Goal: Task Accomplishment & Management: Manage account settings

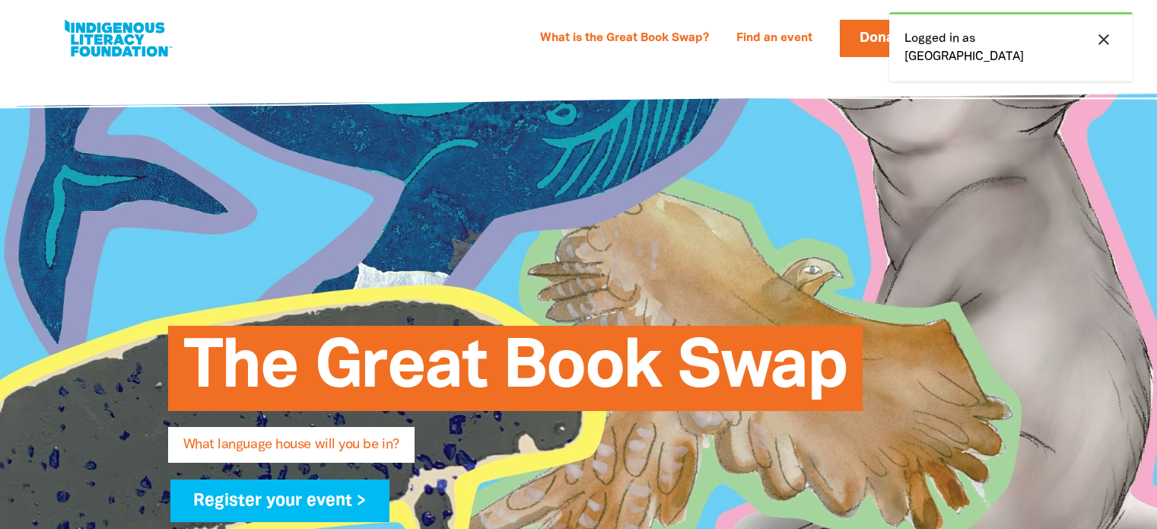
select select "primary-school"
click at [1110, 40] on icon "close" at bounding box center [1103, 39] width 18 height 18
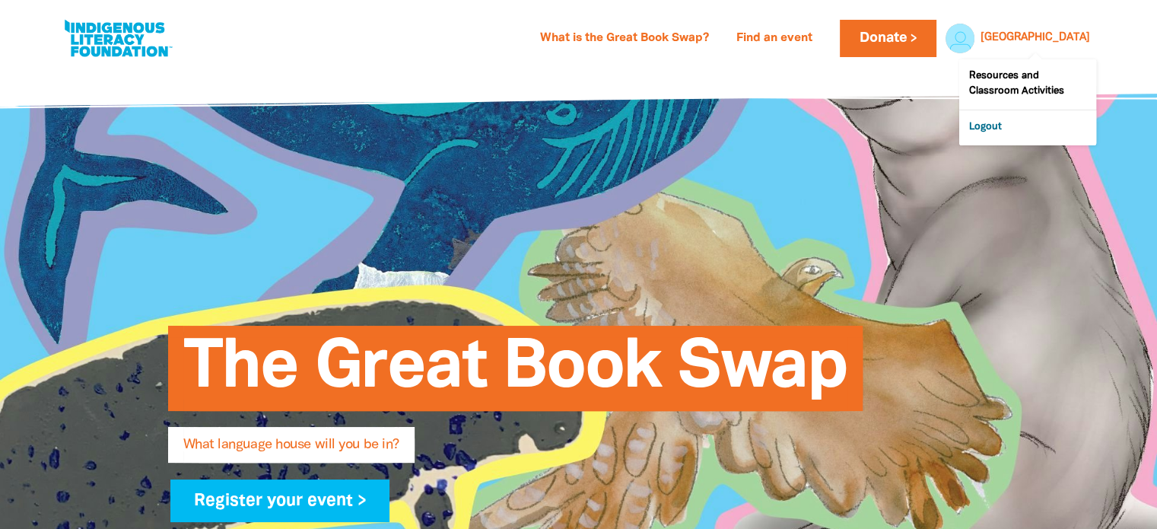
click at [991, 127] on link "Logout" at bounding box center [1027, 127] width 137 height 35
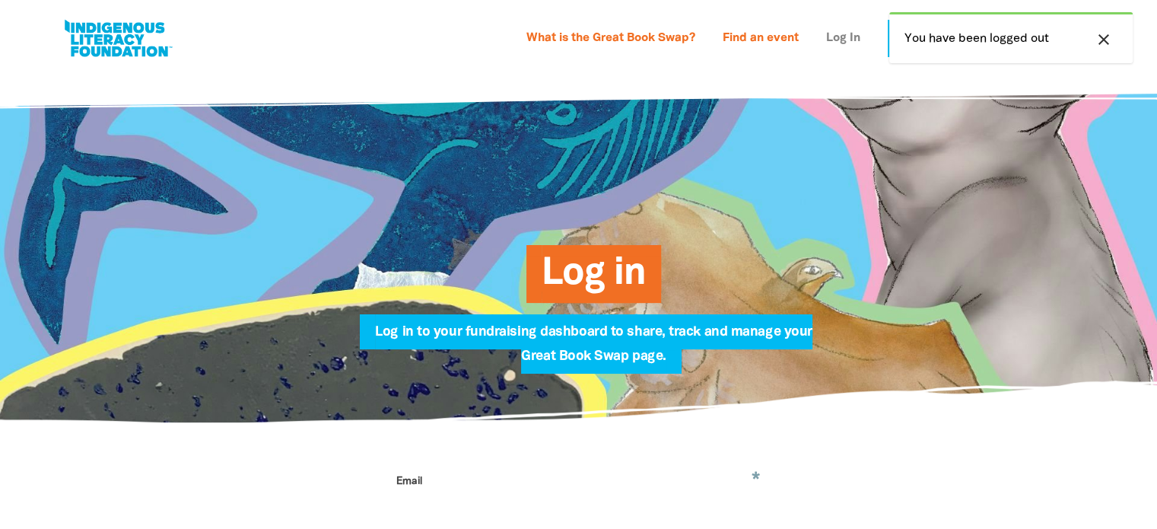
click at [828, 37] on link "Log In" at bounding box center [843, 39] width 52 height 24
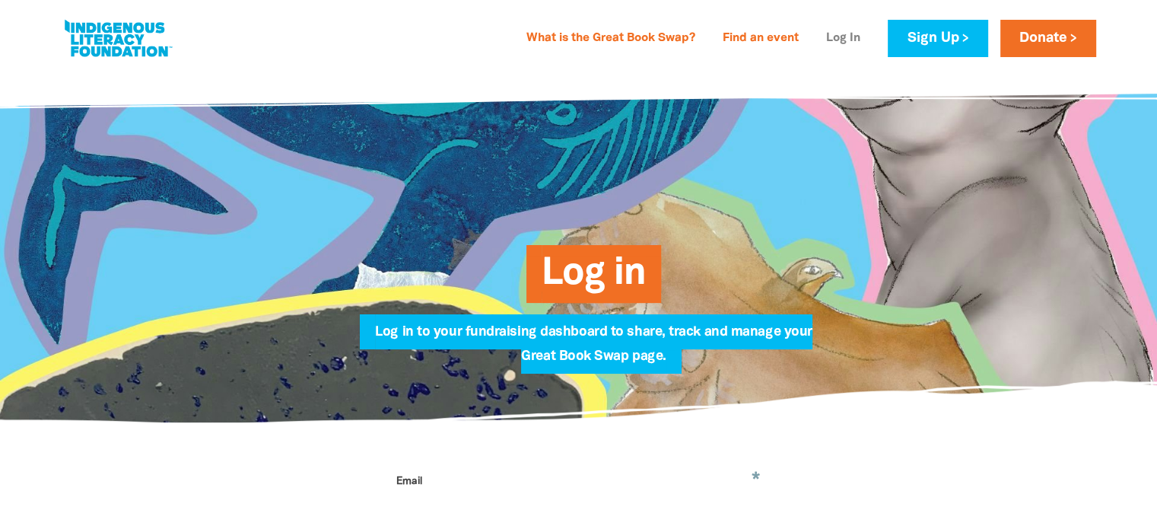
click at [846, 39] on link "Log In" at bounding box center [843, 39] width 52 height 24
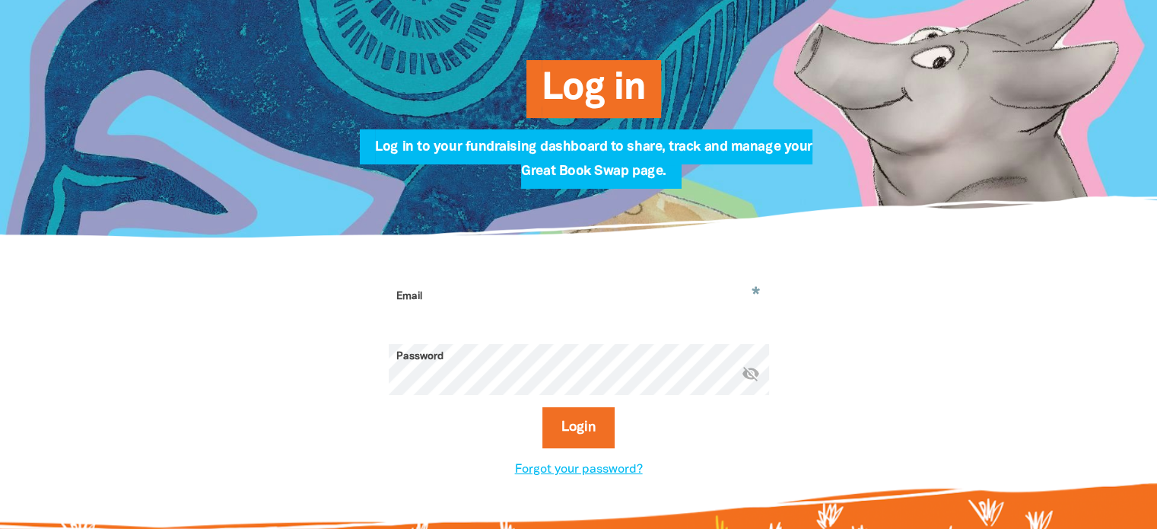
scroll to position [304, 0]
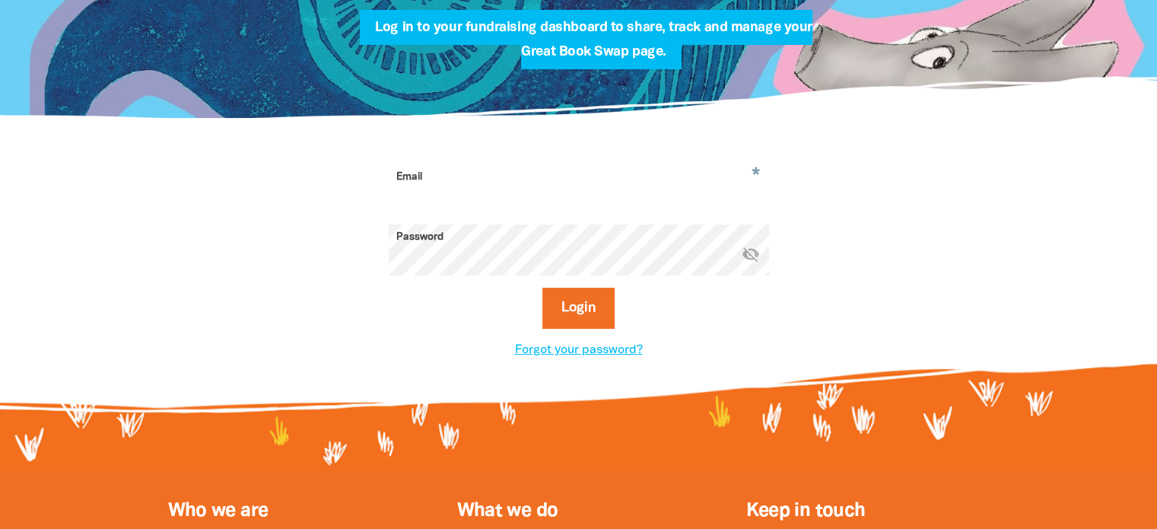
click at [539, 186] on input "Email" at bounding box center [579, 188] width 380 height 48
type input "cpspnf@gmail.com"
drag, startPoint x: 748, startPoint y: 337, endPoint x: 685, endPoint y: 338, distance: 63.9
click at [748, 337] on div "Login" at bounding box center [579, 314] width 380 height 53
click at [585, 308] on button "Login" at bounding box center [578, 308] width 72 height 41
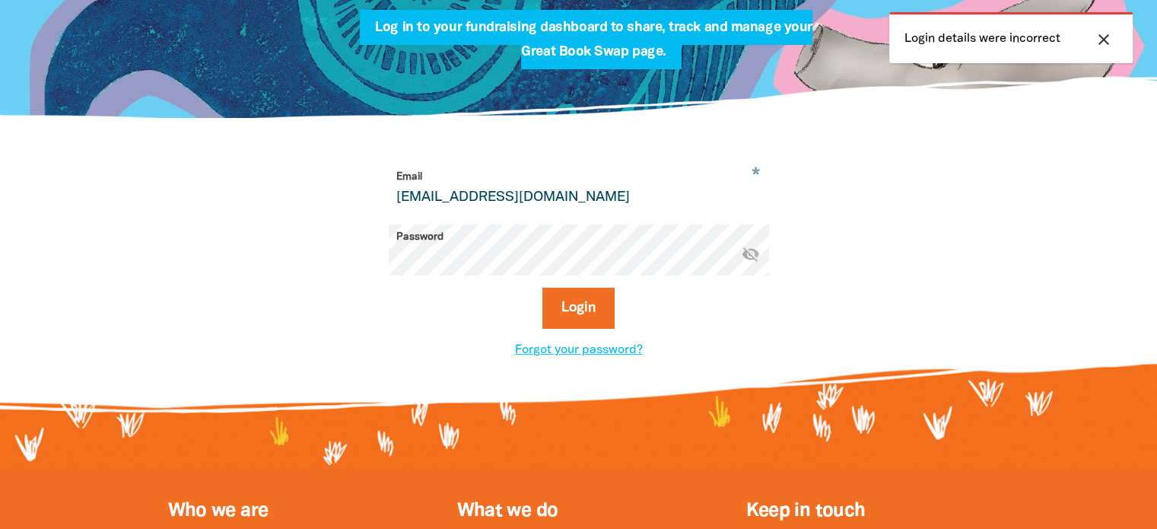
click at [762, 306] on div "Login" at bounding box center [579, 314] width 380 height 53
click at [535, 352] on link "Forgot your password?" at bounding box center [579, 350] width 128 height 11
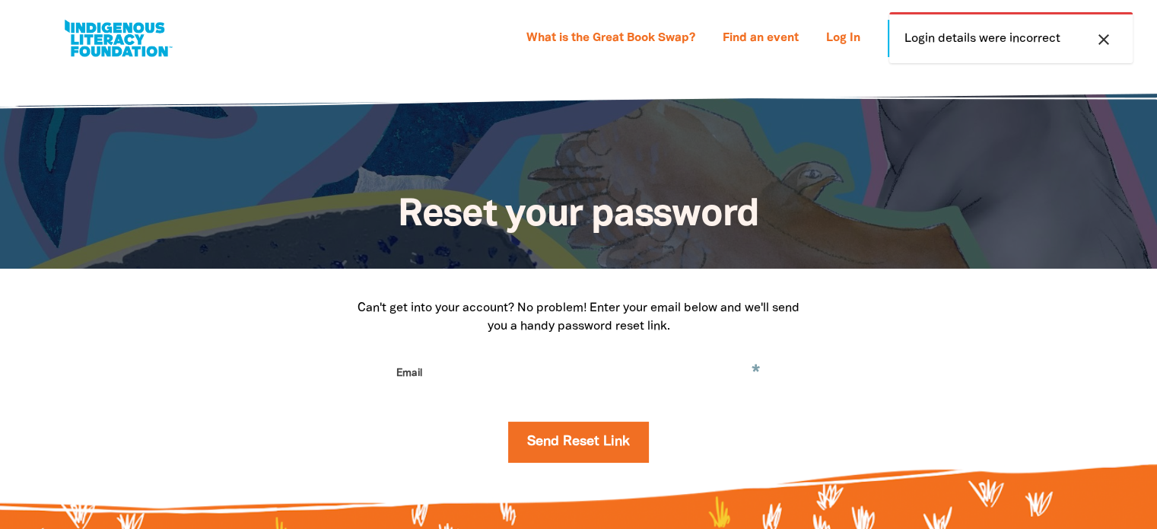
click at [450, 361] on input "Email" at bounding box center [579, 385] width 380 height 48
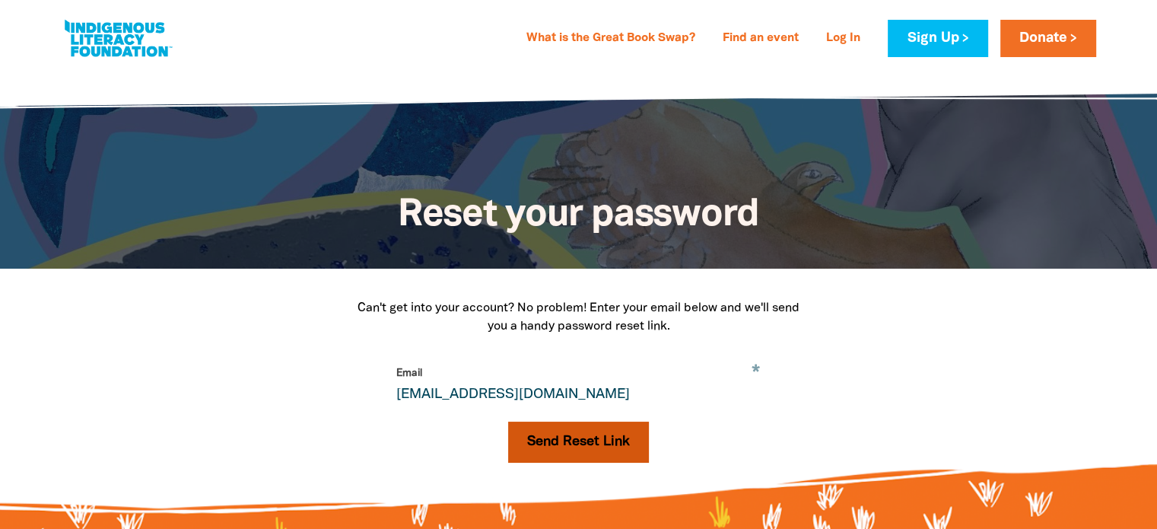
type input "cpspnf@gmail.com"
click at [615, 442] on button "Send Reset Link" at bounding box center [578, 441] width 141 height 41
